Goal: Task Accomplishment & Management: Use online tool/utility

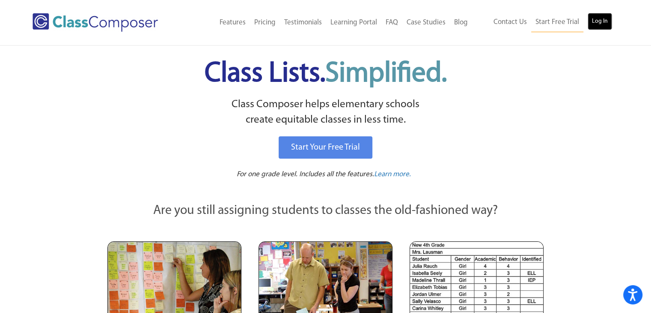
click at [601, 19] on link "Log In" at bounding box center [600, 21] width 24 height 17
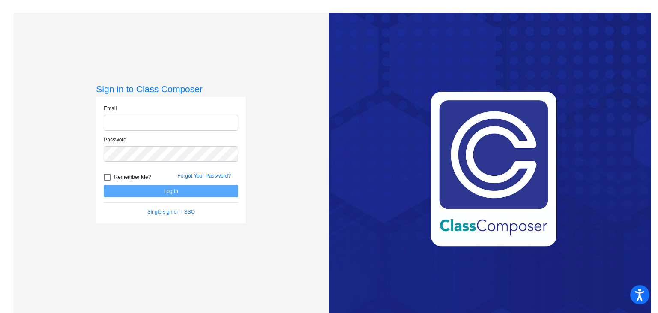
type input "hgarcia@sd27j.net"
click at [168, 192] on button "Log In" at bounding box center [171, 191] width 134 height 12
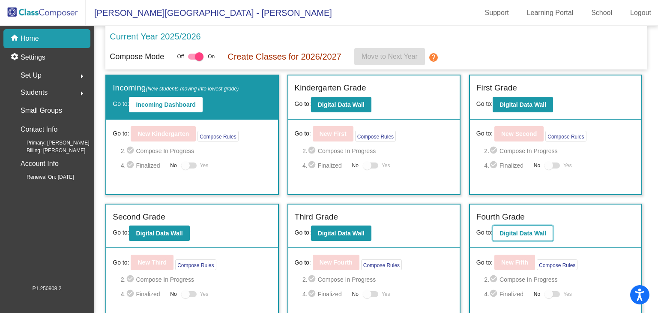
click at [529, 234] on b "Digital Data Wall" at bounding box center [522, 233] width 47 height 7
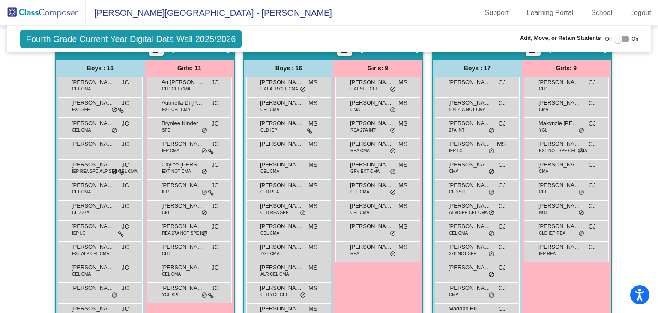
scroll to position [207, 0]
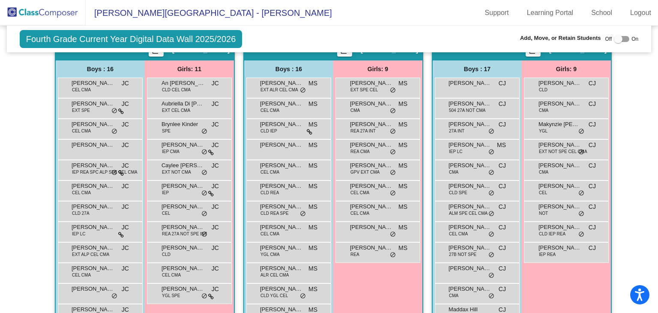
drag, startPoint x: 503, startPoint y: 220, endPoint x: 425, endPoint y: 60, distance: 177.7
click at [425, 60] on div "Hallway - Hallway Class picture_as_pdf Add Student First Name Last Name Student…" at bounding box center [329, 240] width 632 height 402
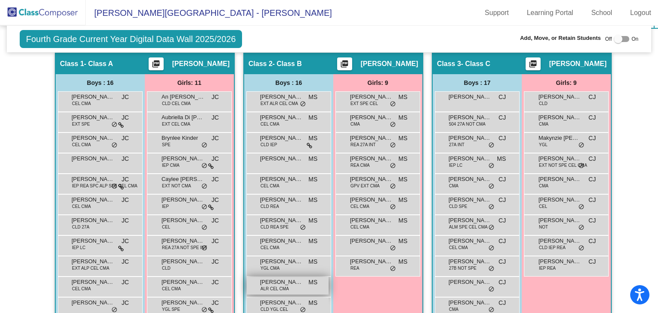
scroll to position [191, 0]
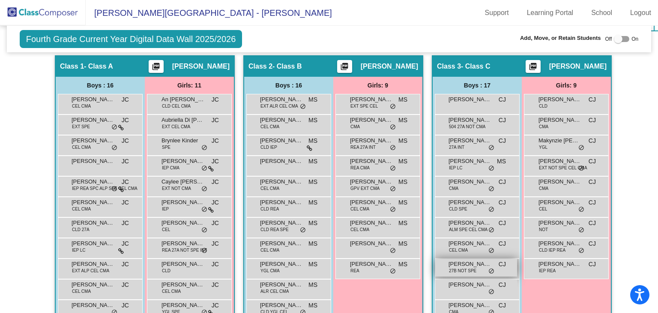
click at [465, 267] on span "27B NOT SPE" at bounding box center [462, 270] width 27 height 6
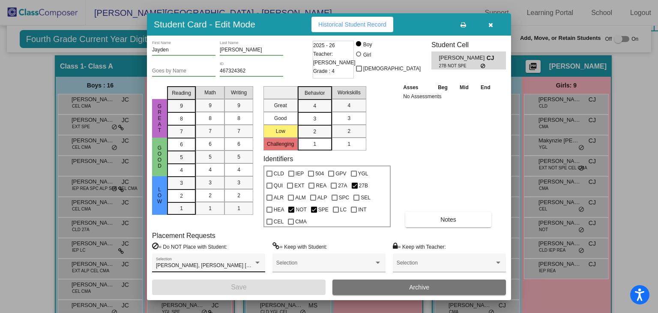
click at [252, 261] on div "Armani Castillo-Gardea, Connolly Paulsen, Edison Perez Payne Selection" at bounding box center [208, 264] width 105 height 15
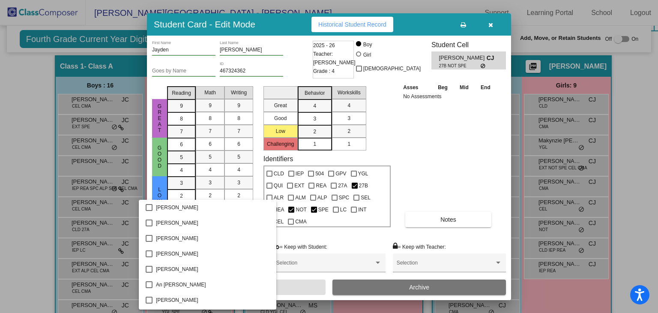
scroll to position [65, 0]
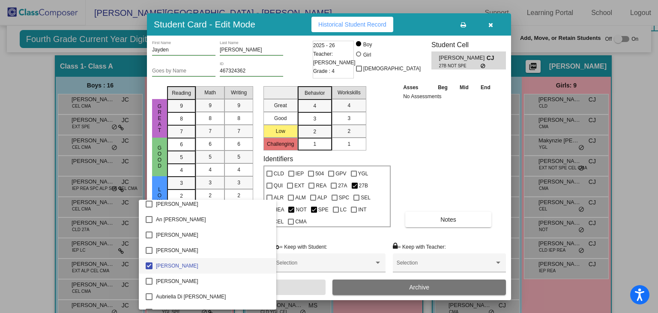
click at [295, 233] on div at bounding box center [329, 156] width 658 height 313
